Goal: Task Accomplishment & Management: Complete application form

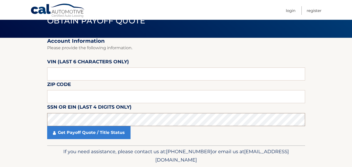
scroll to position [44, 0]
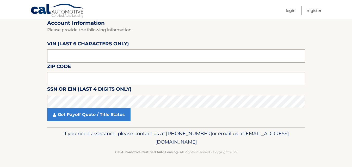
click at [72, 54] on input "text" at bounding box center [176, 56] width 258 height 13
type input "043717"
click at [59, 78] on input "text" at bounding box center [176, 78] width 258 height 13
click at [71, 78] on input "11747" at bounding box center [176, 78] width 258 height 13
click at [70, 75] on input "11747" at bounding box center [176, 78] width 258 height 13
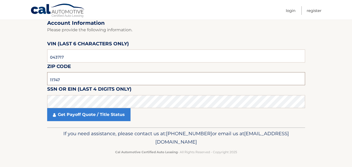
click at [68, 80] on input "11747" at bounding box center [176, 78] width 258 height 13
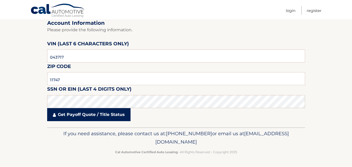
click at [94, 115] on link "Get Payoff Quote / Title Status" at bounding box center [88, 114] width 83 height 13
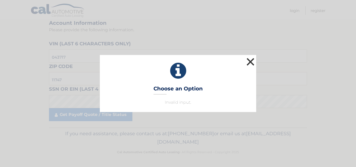
click at [251, 64] on button "×" at bounding box center [250, 62] width 10 height 10
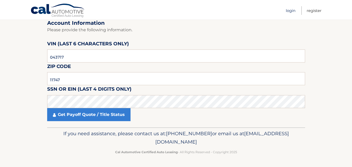
click at [290, 10] on link "Login" at bounding box center [291, 10] width 10 height 9
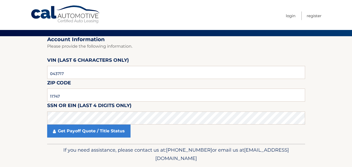
scroll to position [0, 0]
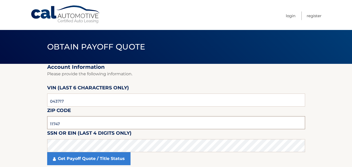
click at [60, 121] on input "11747" at bounding box center [176, 122] width 258 height 13
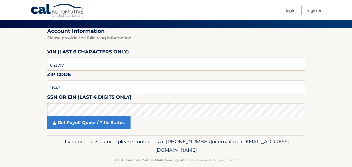
scroll to position [44, 0]
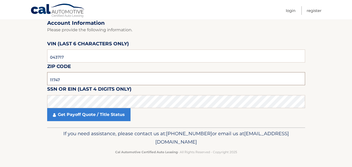
click at [62, 82] on input "11747" at bounding box center [176, 78] width 258 height 13
type input "1"
type input "11747"
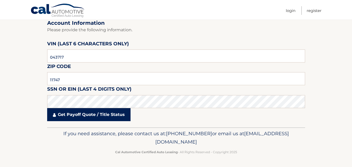
click at [87, 116] on link "Get Payoff Quote / Title Status" at bounding box center [88, 114] width 83 height 13
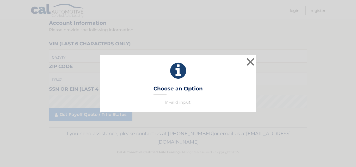
click at [116, 116] on div "× Choose an Option Invalid input. This is what you see on secong view Loading..." at bounding box center [178, 83] width 356 height 167
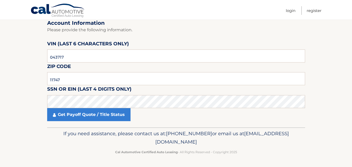
click at [116, 116] on link "Get Payoff Quote / Title Status" at bounding box center [88, 114] width 83 height 13
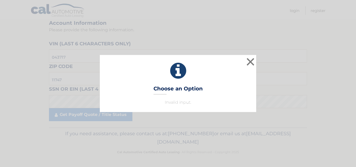
click at [198, 88] on h3 "Choose an Option" at bounding box center [178, 90] width 49 height 9
click at [245, 59] on div "× Choose an Option Invalid input. This is what you see on secong view" at bounding box center [178, 83] width 156 height 57
click at [248, 62] on button "×" at bounding box center [250, 62] width 10 height 10
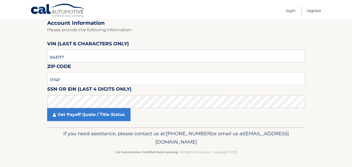
drag, startPoint x: 5, startPoint y: 94, endPoint x: 4, endPoint y: 109, distance: 15.7
click at [4, 109] on section "Account Information Please provide the following information. [PERSON_NAME] (la…" at bounding box center [176, 74] width 352 height 108
click at [82, 53] on input "043717" at bounding box center [176, 56] width 258 height 13
type input "0*****"
click at [88, 58] on input "text" at bounding box center [176, 56] width 258 height 13
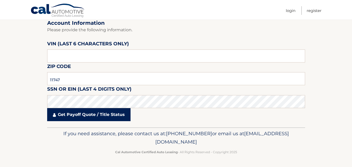
click at [66, 118] on link "Get Payoff Quote / Title Status" at bounding box center [88, 114] width 83 height 13
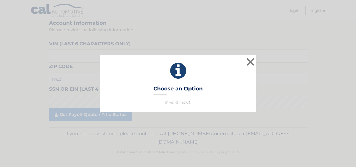
click at [172, 90] on h3 "Choose an Option" at bounding box center [178, 90] width 49 height 9
click at [156, 94] on h3 "Choose an Option" at bounding box center [178, 90] width 49 height 9
click at [172, 104] on p "Invalid input." at bounding box center [177, 102] width 143 height 6
click at [249, 62] on button "×" at bounding box center [250, 62] width 10 height 10
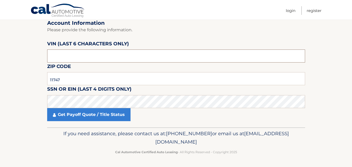
click at [75, 56] on input "text" at bounding box center [176, 56] width 258 height 13
click at [73, 61] on input "text" at bounding box center [176, 56] width 258 height 13
click at [70, 54] on input "text" at bounding box center [176, 56] width 258 height 13
click at [59, 57] on input "text" at bounding box center [176, 56] width 258 height 13
click at [56, 56] on input "text" at bounding box center [176, 56] width 258 height 13
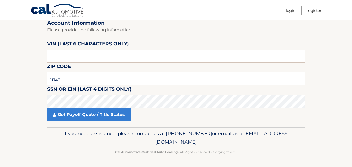
click at [89, 77] on input "11747" at bounding box center [176, 78] width 258 height 13
click at [67, 58] on input "text" at bounding box center [176, 56] width 258 height 13
click at [54, 59] on input "text" at bounding box center [176, 56] width 258 height 13
click at [55, 56] on input "text" at bounding box center [176, 56] width 258 height 13
click at [74, 78] on input "11747" at bounding box center [176, 78] width 258 height 13
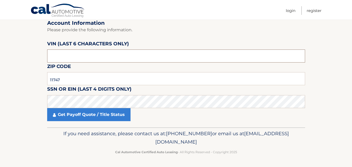
drag, startPoint x: 303, startPoint y: 55, endPoint x: 323, endPoint y: 46, distance: 22.4
click at [308, 53] on section "Account Information Please provide the following information. [PERSON_NAME] (la…" at bounding box center [176, 74] width 352 height 108
drag, startPoint x: 316, startPoint y: 71, endPoint x: 114, endPoint y: 31, distance: 205.7
click at [114, 31] on p "Please provide the following information." at bounding box center [176, 29] width 258 height 7
click at [81, 53] on input "text" at bounding box center [176, 56] width 258 height 13
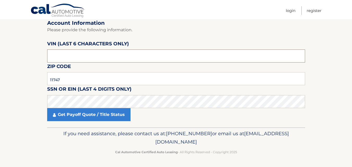
click at [64, 56] on input "text" at bounding box center [176, 56] width 258 height 13
type input "1*****"
type input "043717"
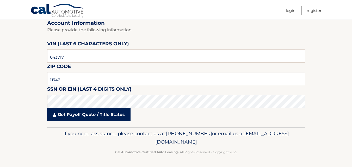
click at [86, 116] on link "Get Payoff Quote / Title Status" at bounding box center [88, 114] width 83 height 13
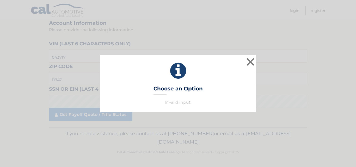
click at [166, 89] on h3 "Choose an Option" at bounding box center [178, 90] width 49 height 9
click at [148, 99] on div "× Choose an Option Invalid input. This is what you see on secong view" at bounding box center [178, 83] width 156 height 57
click at [164, 100] on p "Invalid input." at bounding box center [177, 102] width 143 height 6
click at [253, 60] on button "×" at bounding box center [250, 62] width 10 height 10
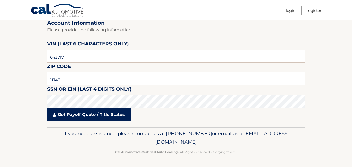
click at [70, 116] on link "Get Payoff Quote / Title Status" at bounding box center [88, 114] width 83 height 13
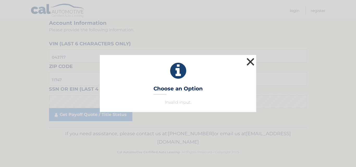
click at [248, 59] on button "×" at bounding box center [250, 62] width 10 height 10
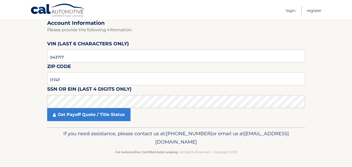
click at [77, 89] on label "SSN or EIN (last 4 digits only)" at bounding box center [89, 90] width 84 height 10
